Goal: Check status: Verify the current state of an ongoing process or item

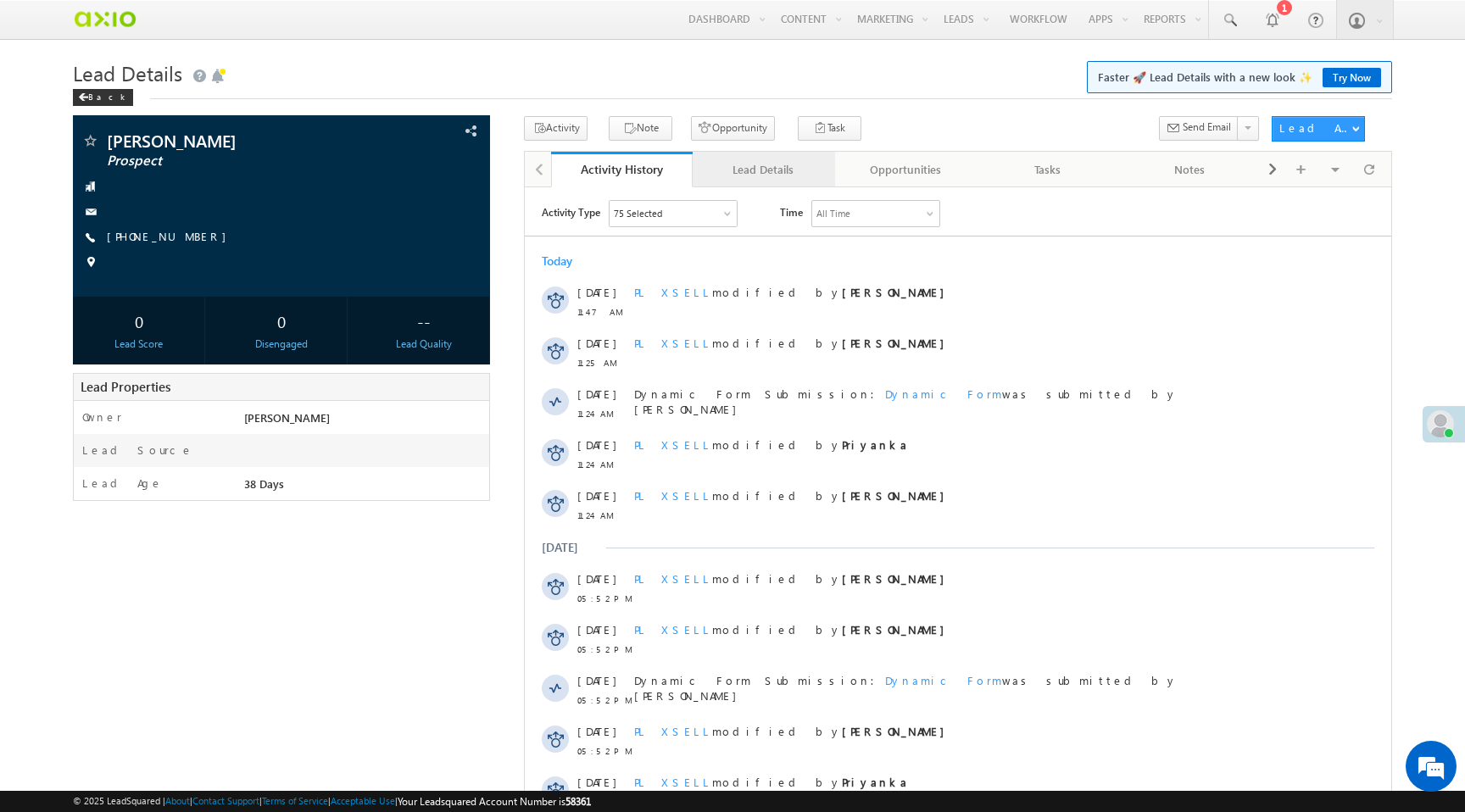
click at [764, 174] on div "Lead Details" at bounding box center [762, 169] width 113 height 20
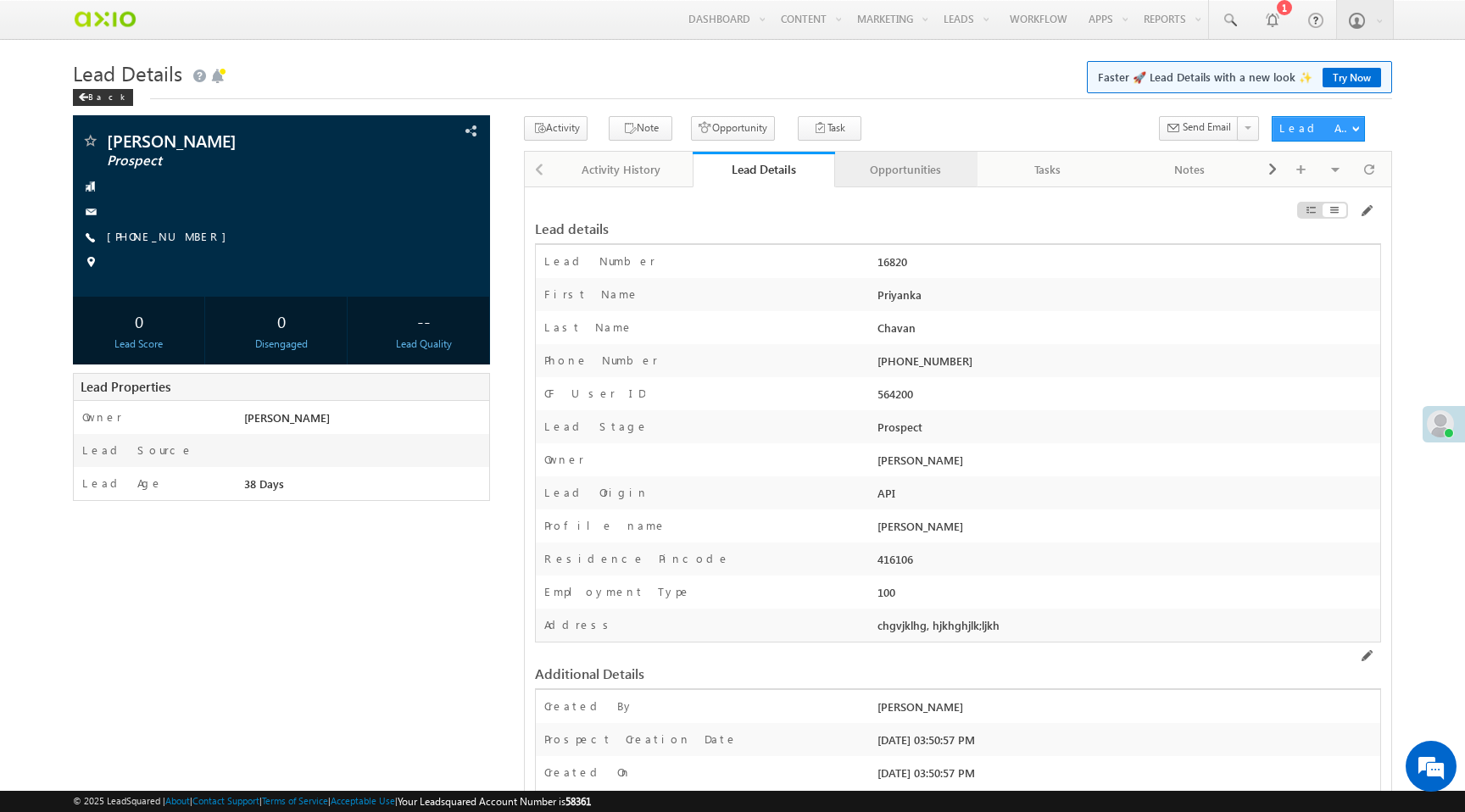
click at [869, 182] on link "Opportunities" at bounding box center [906, 170] width 142 height 36
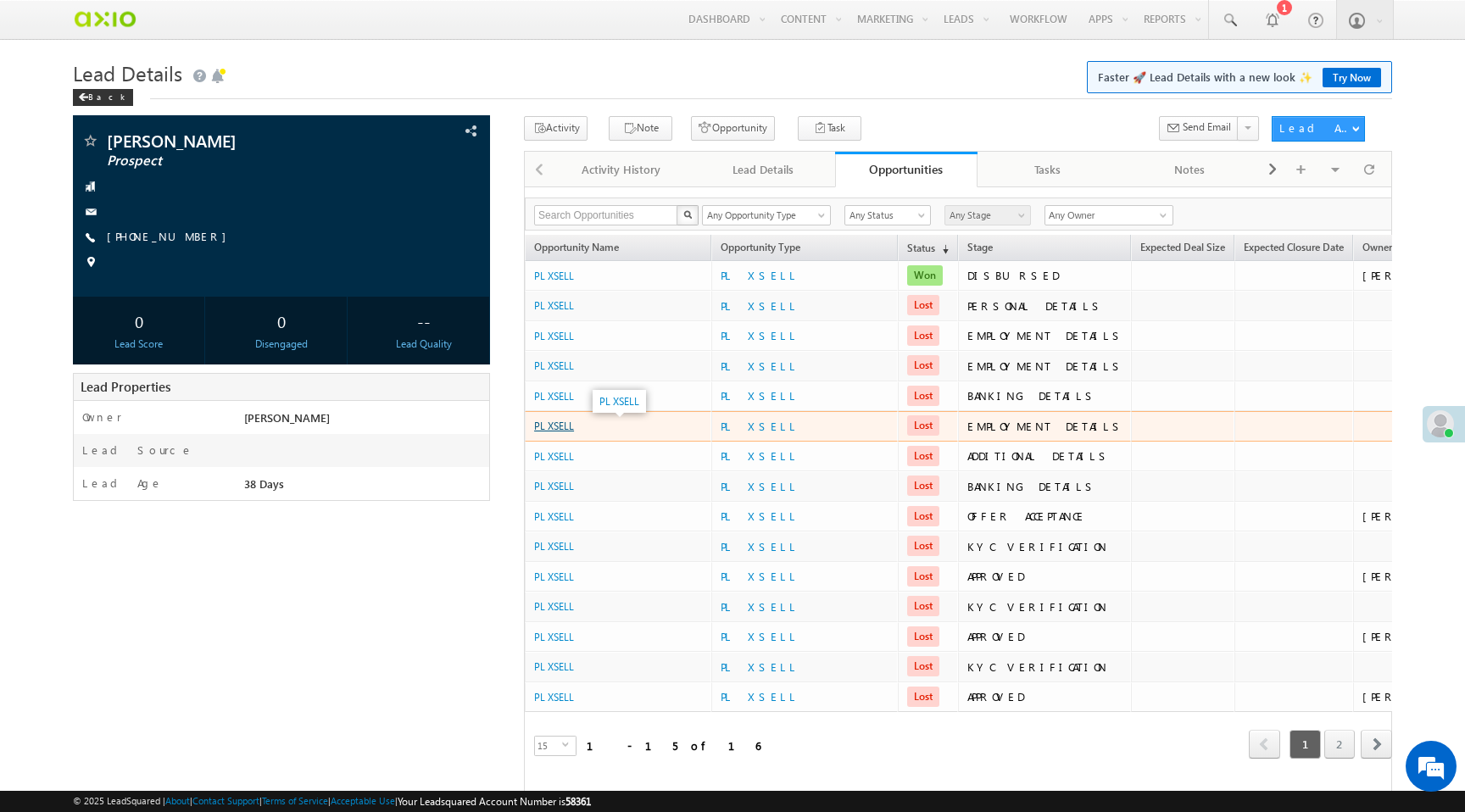
click at [556, 429] on link "PL XSELL" at bounding box center [554, 425] width 40 height 12
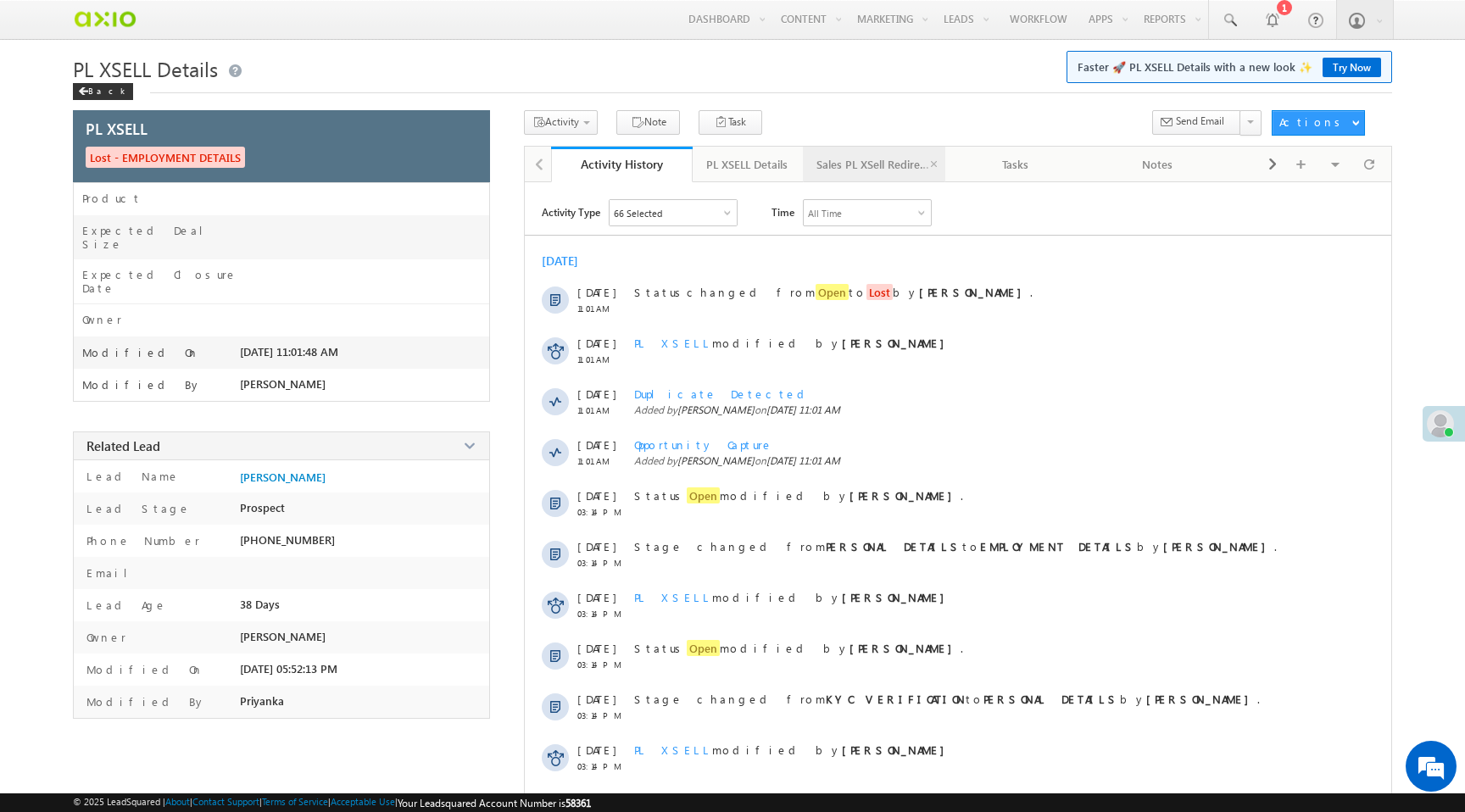
click at [860, 171] on div "Sales PL XSell Redirection" at bounding box center [873, 164] width 113 height 20
